Goal: Download file/media

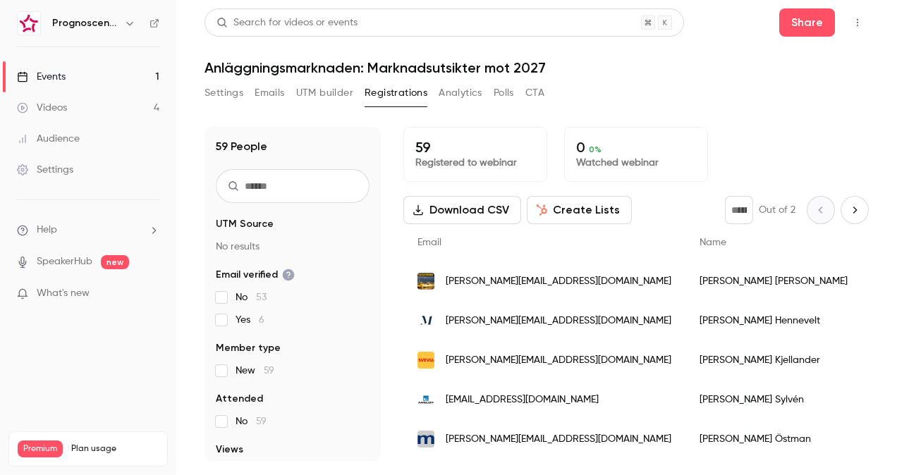
click at [470, 209] on button "Download CSV" at bounding box center [462, 210] width 118 height 28
